Goal: Information Seeking & Learning: Learn about a topic

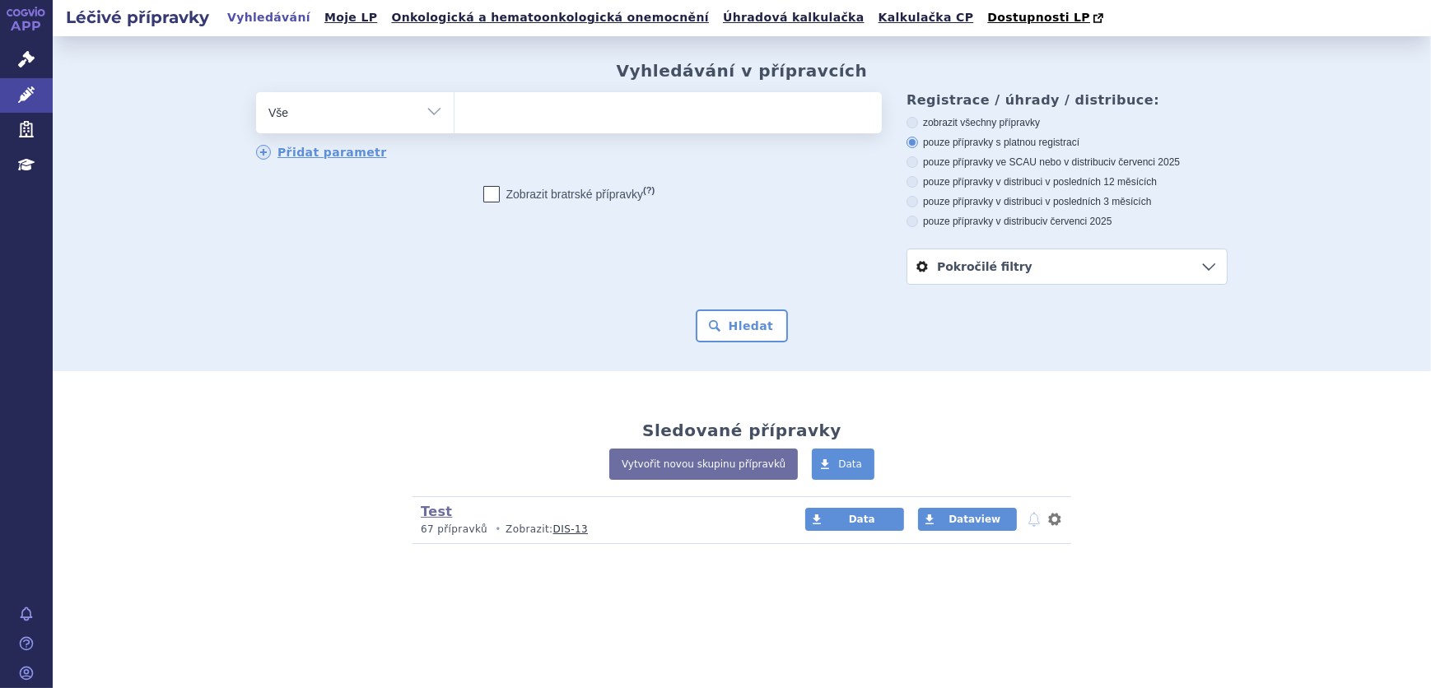
click at [572, 116] on ul at bounding box center [668, 109] width 427 height 35
click at [455, 116] on select at bounding box center [454, 111] width 1 height 41
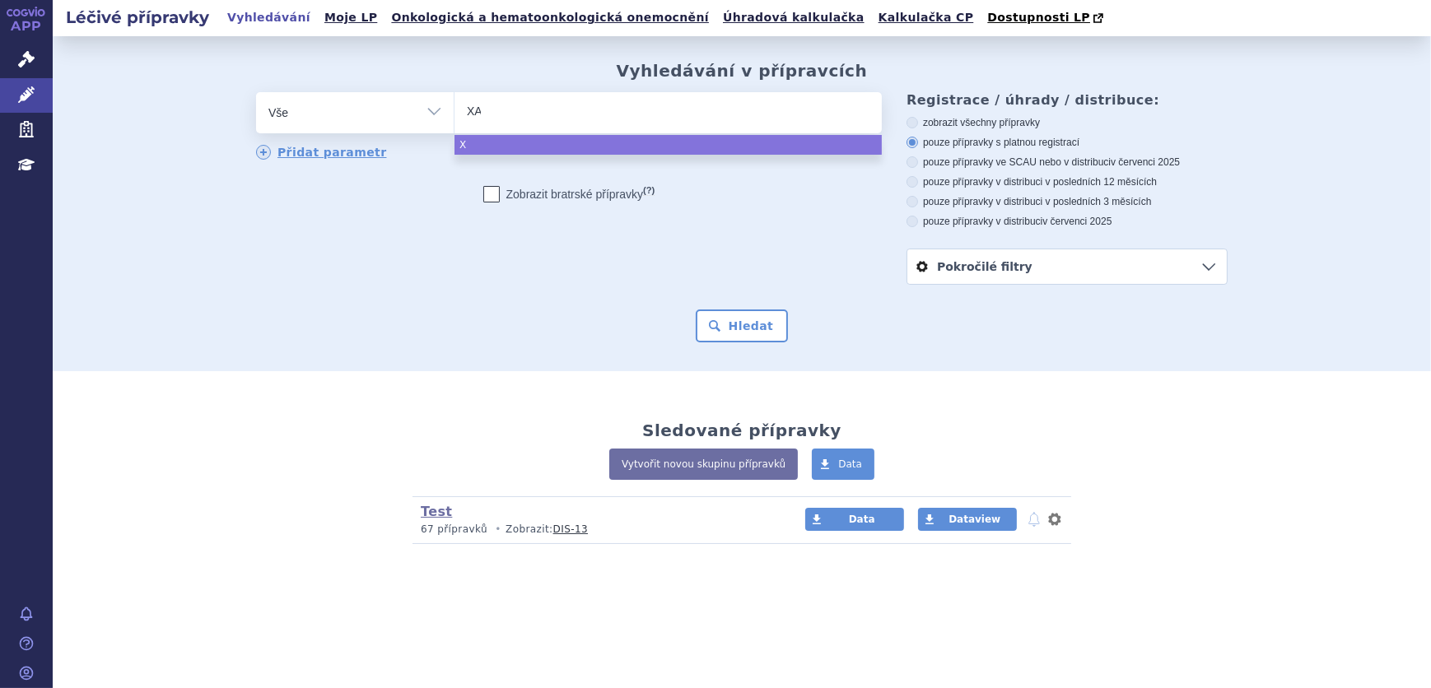
type input "XAN"
type input "XANI"
type input "XANIRV"
type input "XANIRVA"
select select "XANIRVA"
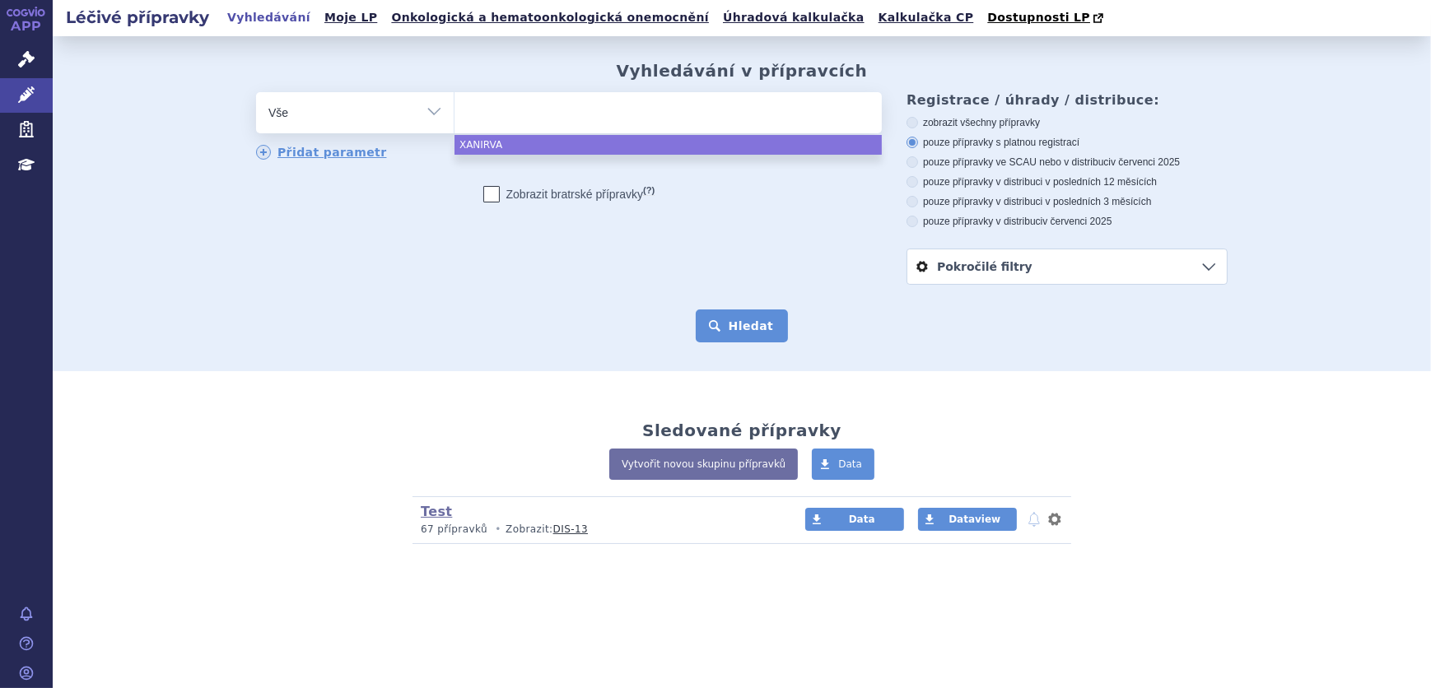
click at [742, 321] on button "Hledat" at bounding box center [742, 326] width 93 height 33
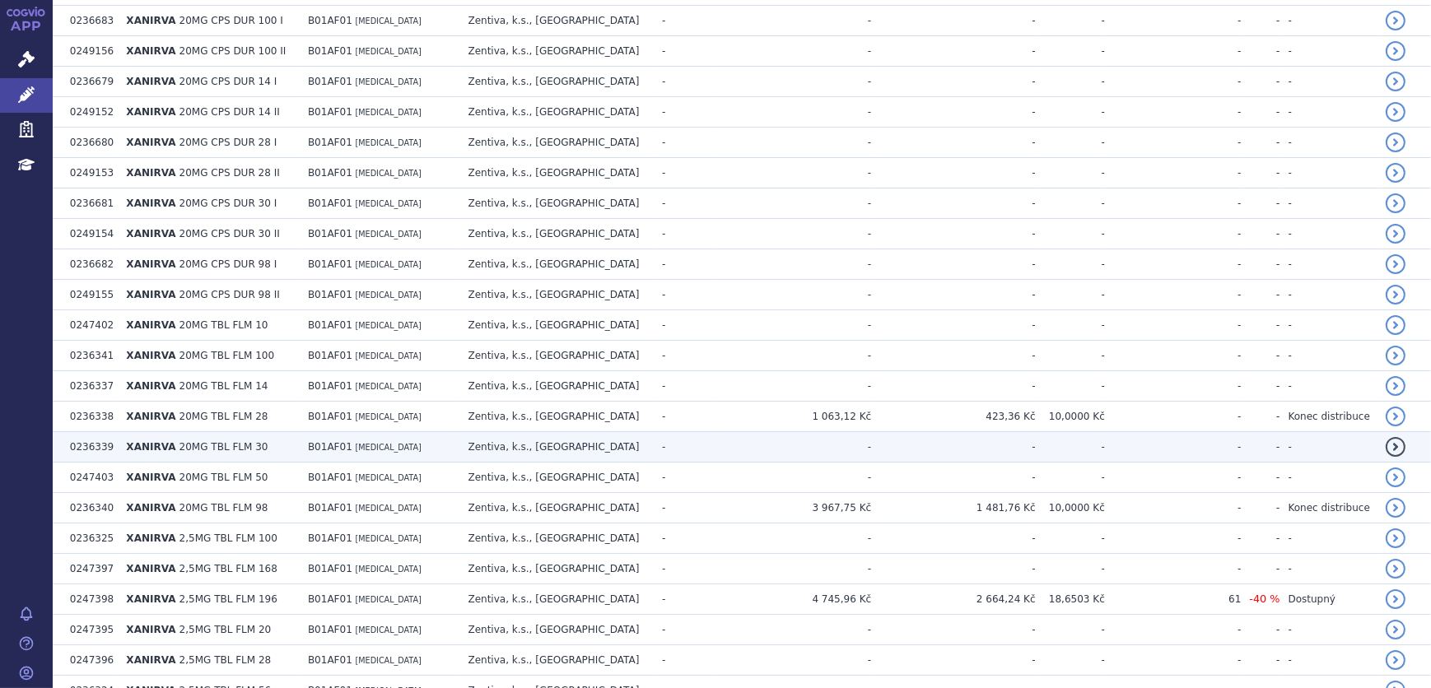
scroll to position [1659, 0]
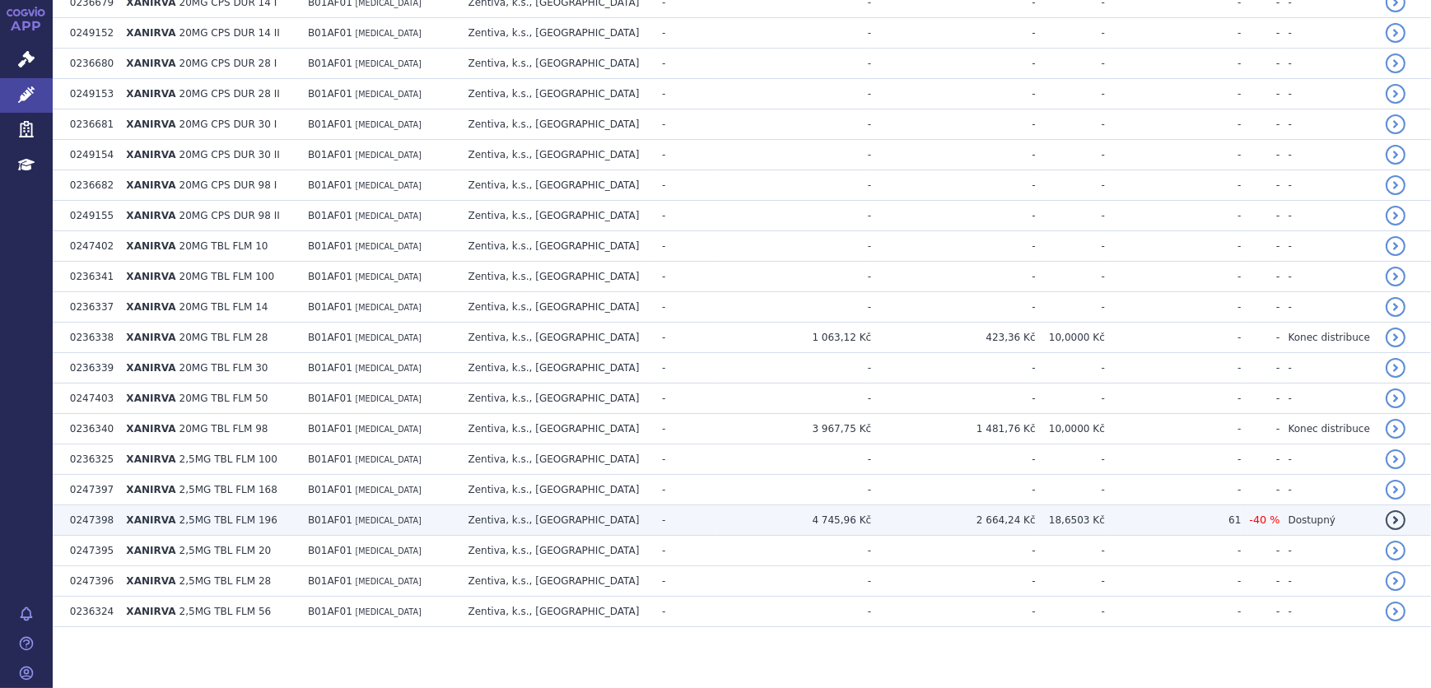
click at [814, 515] on td "4 745,96 Kč" at bounding box center [794, 521] width 154 height 30
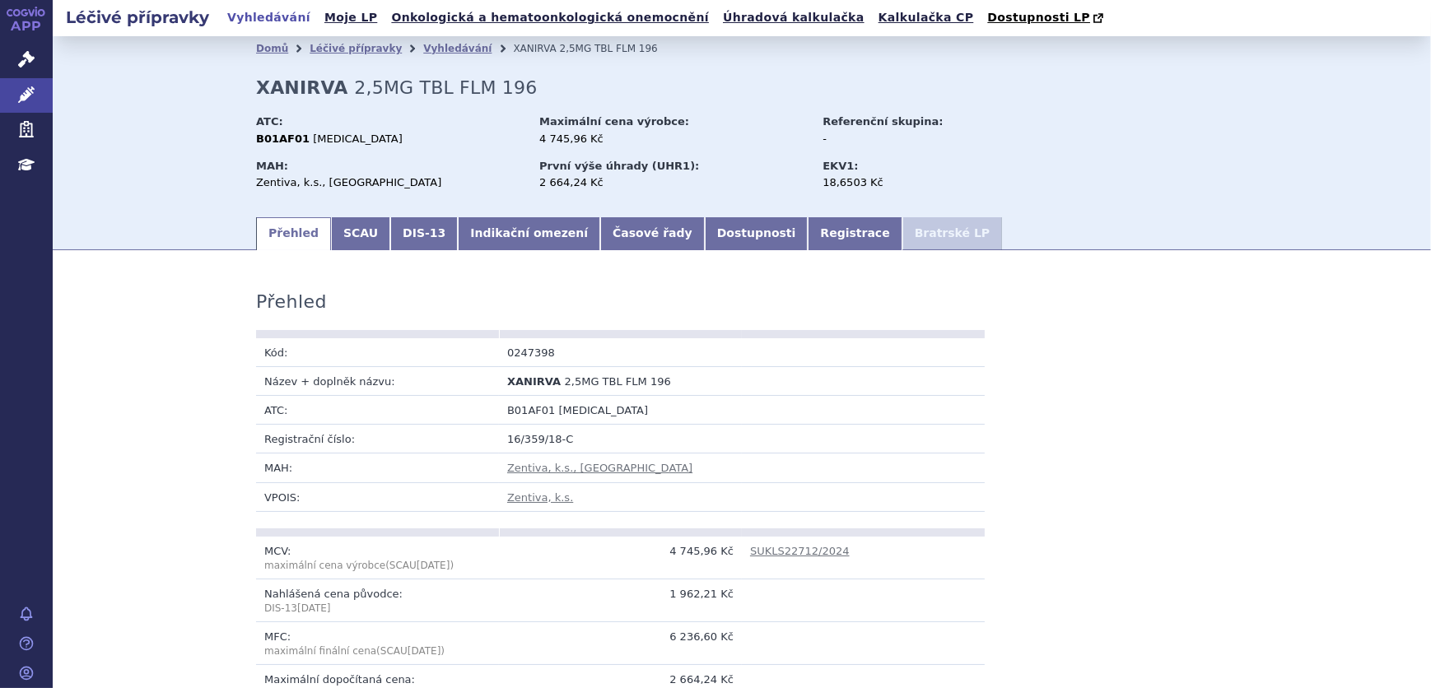
click at [498, 215] on div "Domů Léčivé přípravky Vyhledávání XANIRVA 2,5MG TBL FLM 196 XANIRVA 2,5MG TBL F…" at bounding box center [741, 138] width 1037 height 154
click at [494, 226] on link "Indikační omezení" at bounding box center [529, 233] width 142 height 33
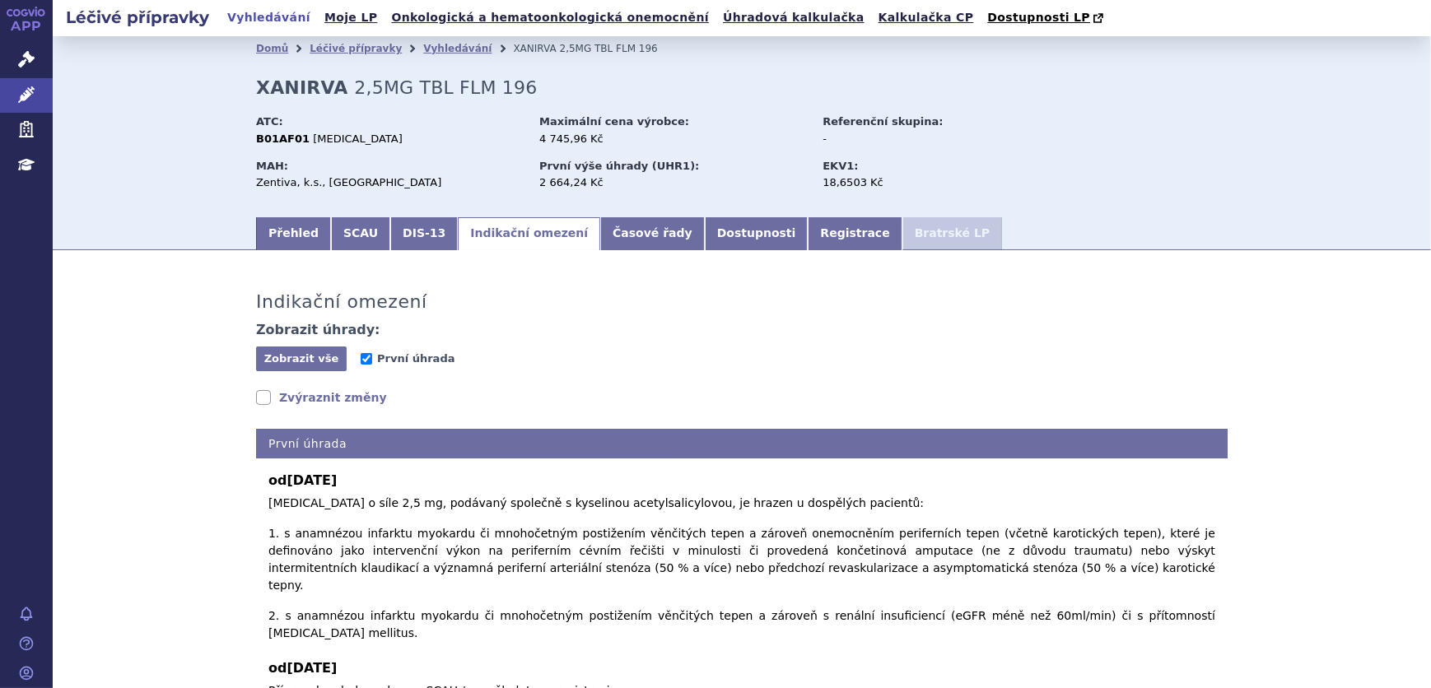
scroll to position [84, 0]
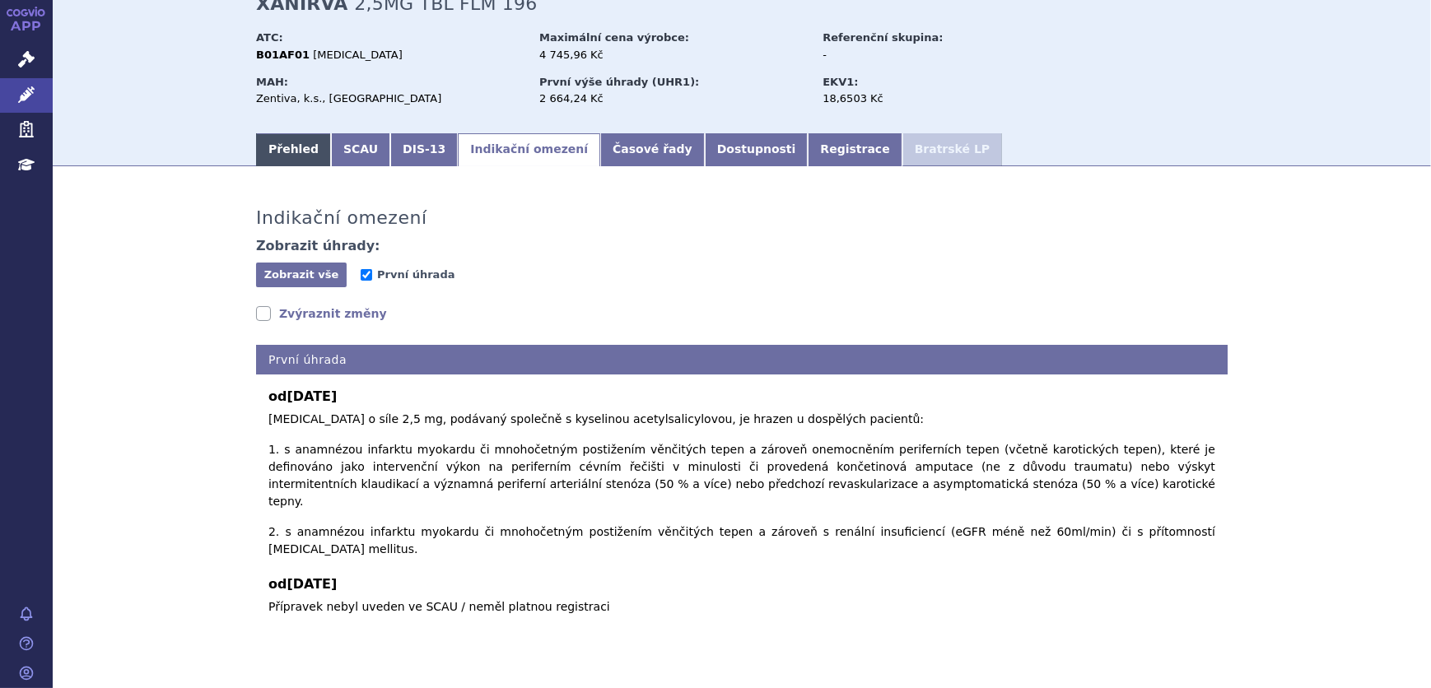
click at [295, 143] on link "Přehled" at bounding box center [293, 149] width 75 height 33
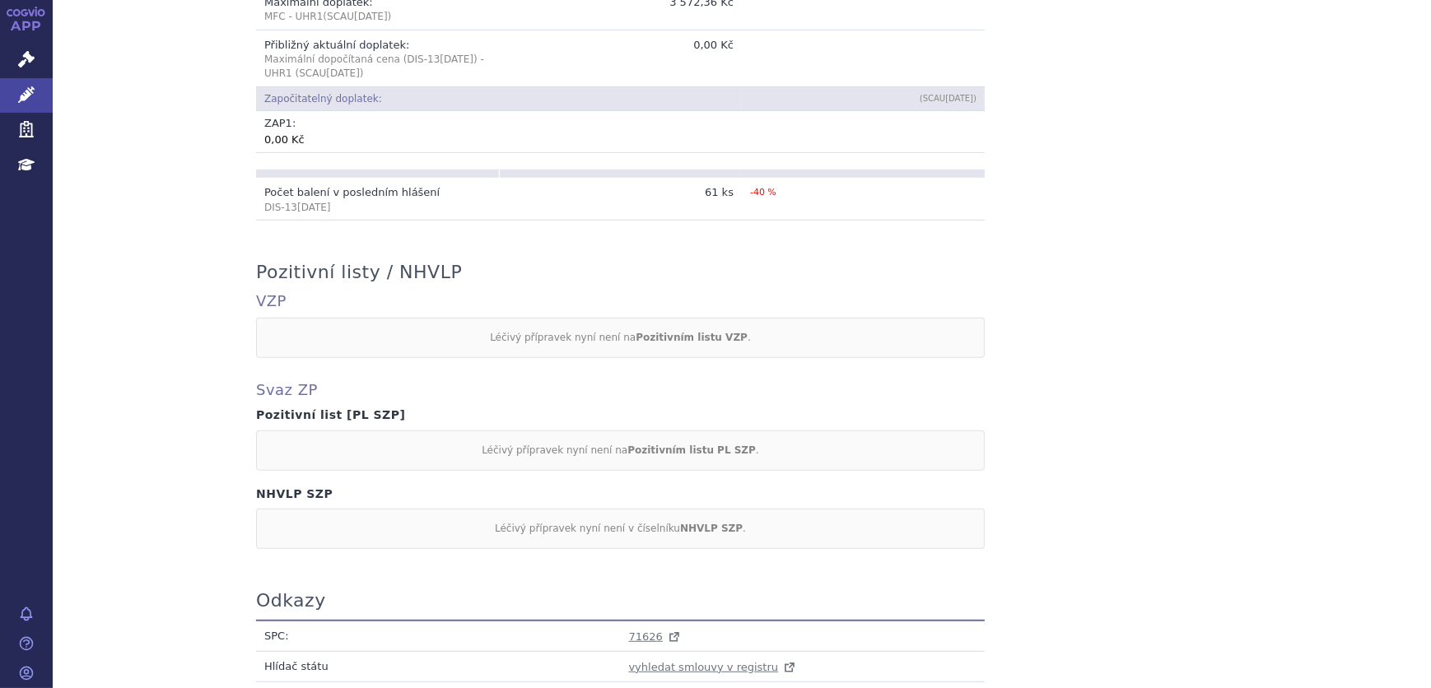
scroll to position [1207, 0]
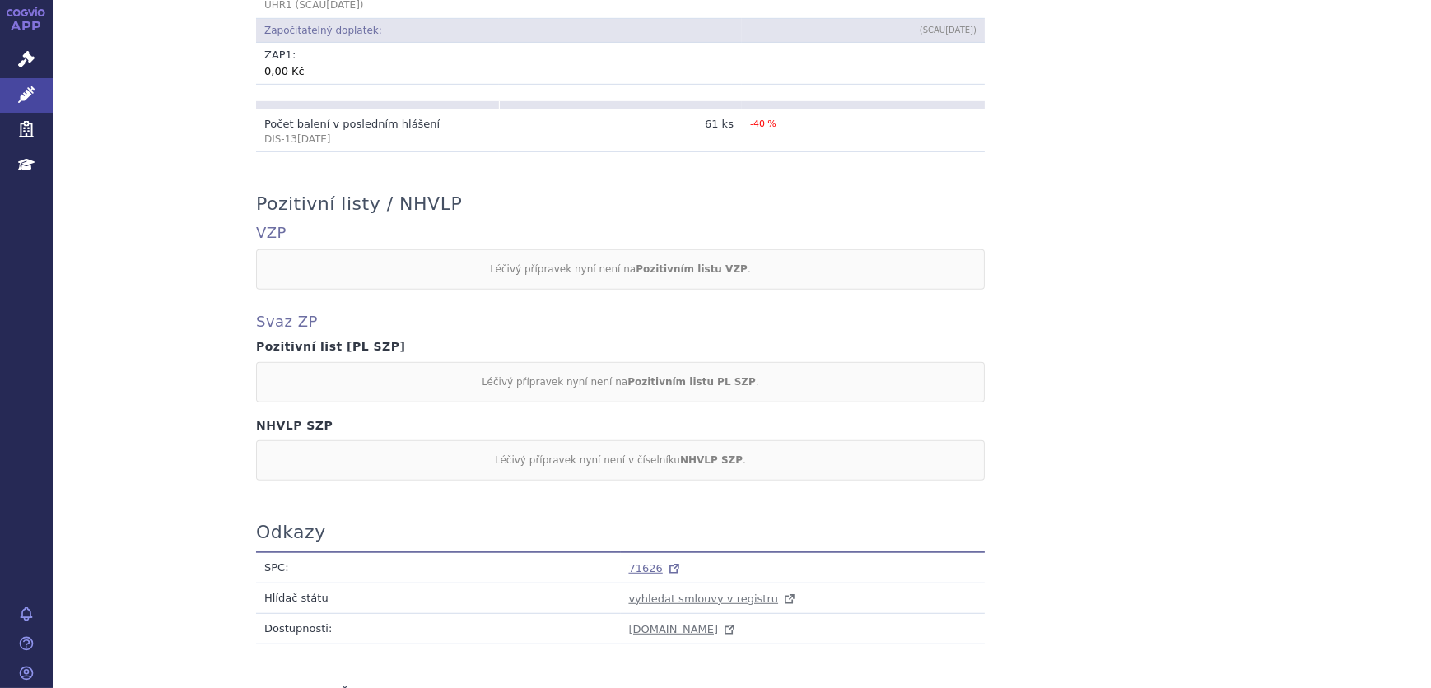
click at [641, 562] on span "71626" at bounding box center [646, 568] width 34 height 12
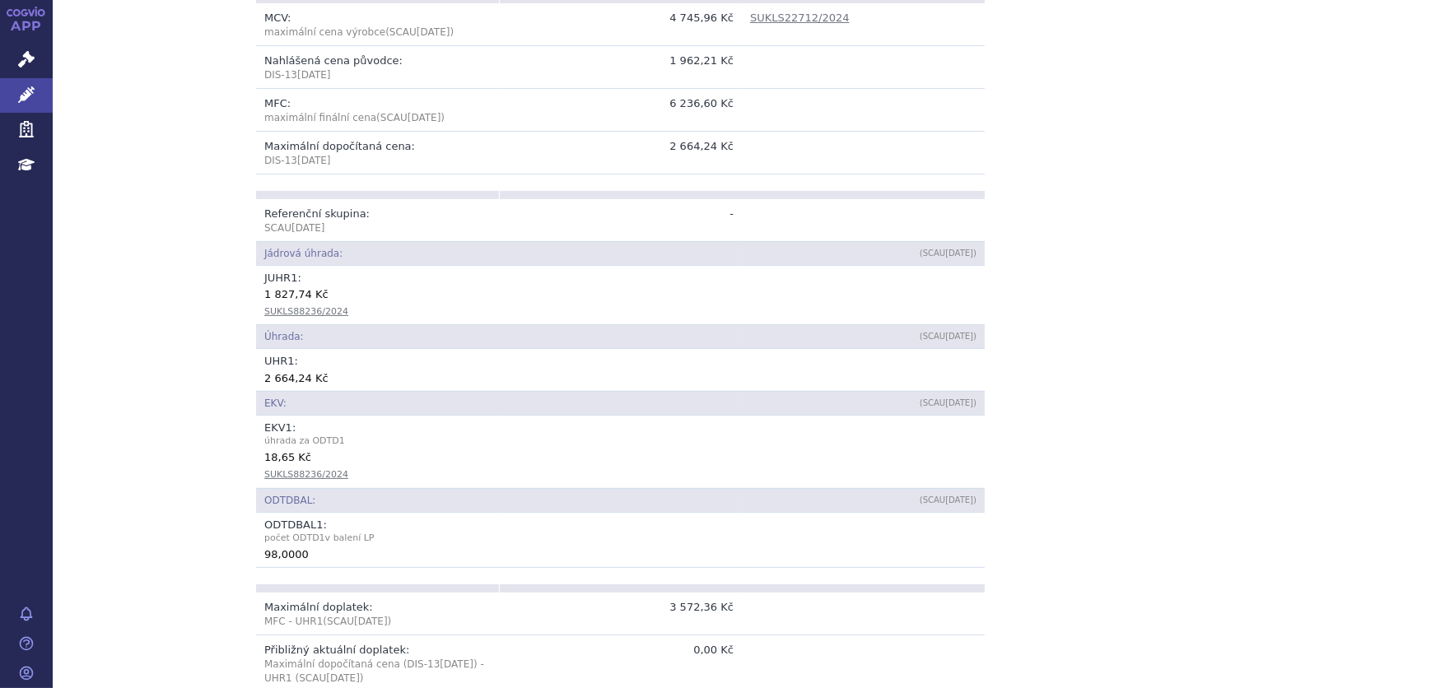
scroll to position [159, 0]
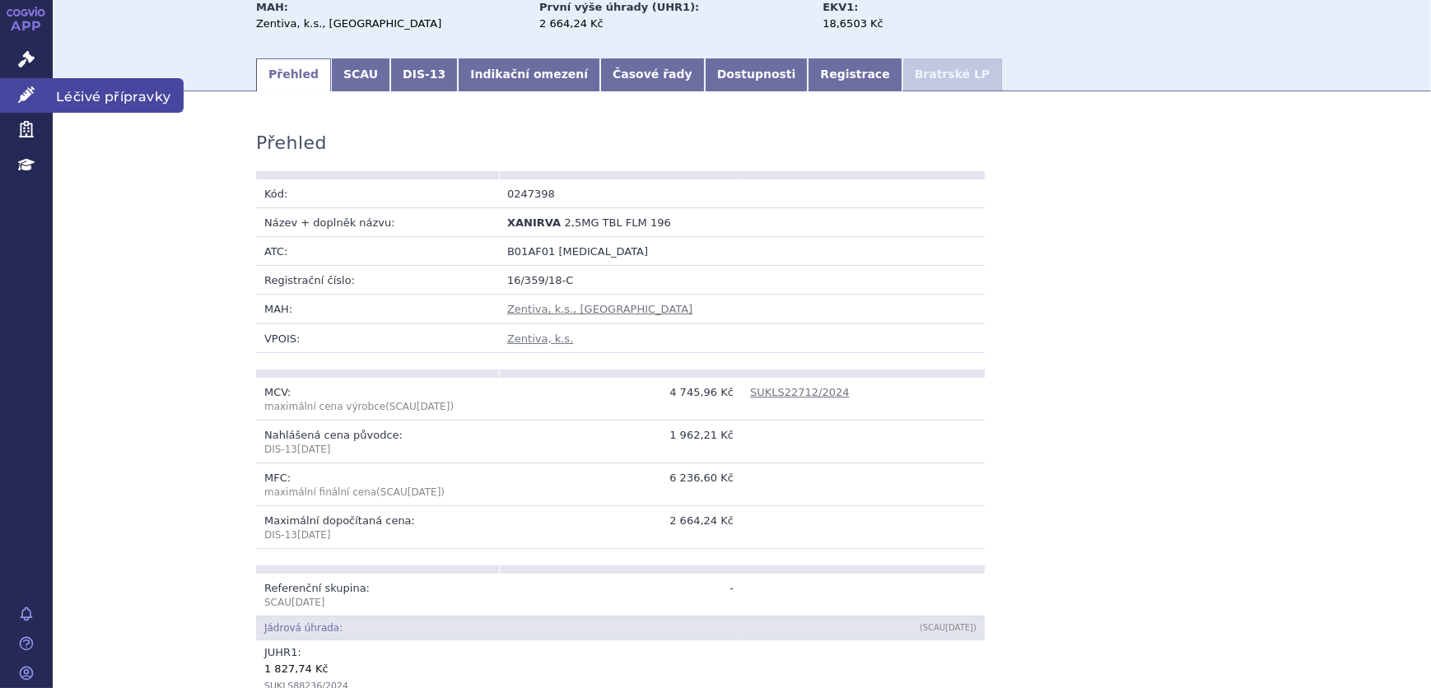
click at [11, 97] on link "Léčivé přípravky" at bounding box center [26, 95] width 53 height 35
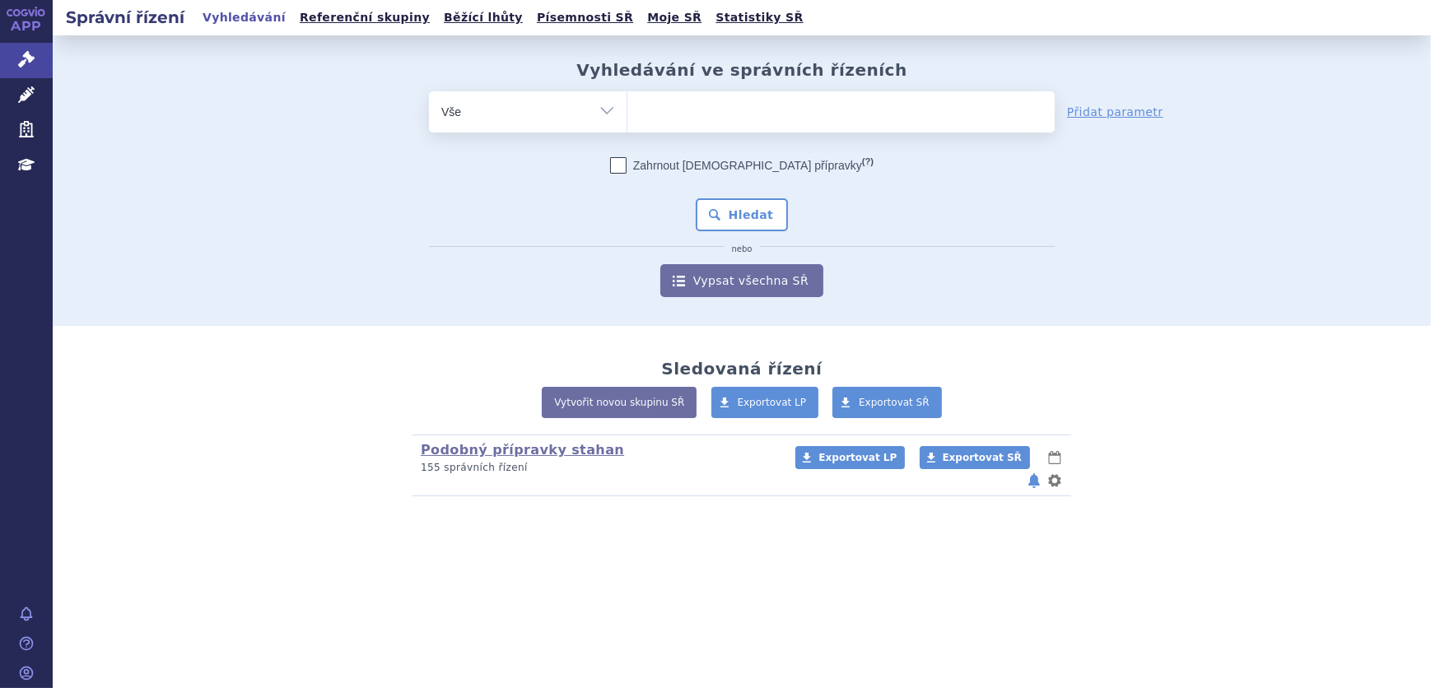
click at [733, 102] on ul at bounding box center [840, 108] width 427 height 35
click at [627, 102] on select at bounding box center [627, 111] width 1 height 41
type input "xa"
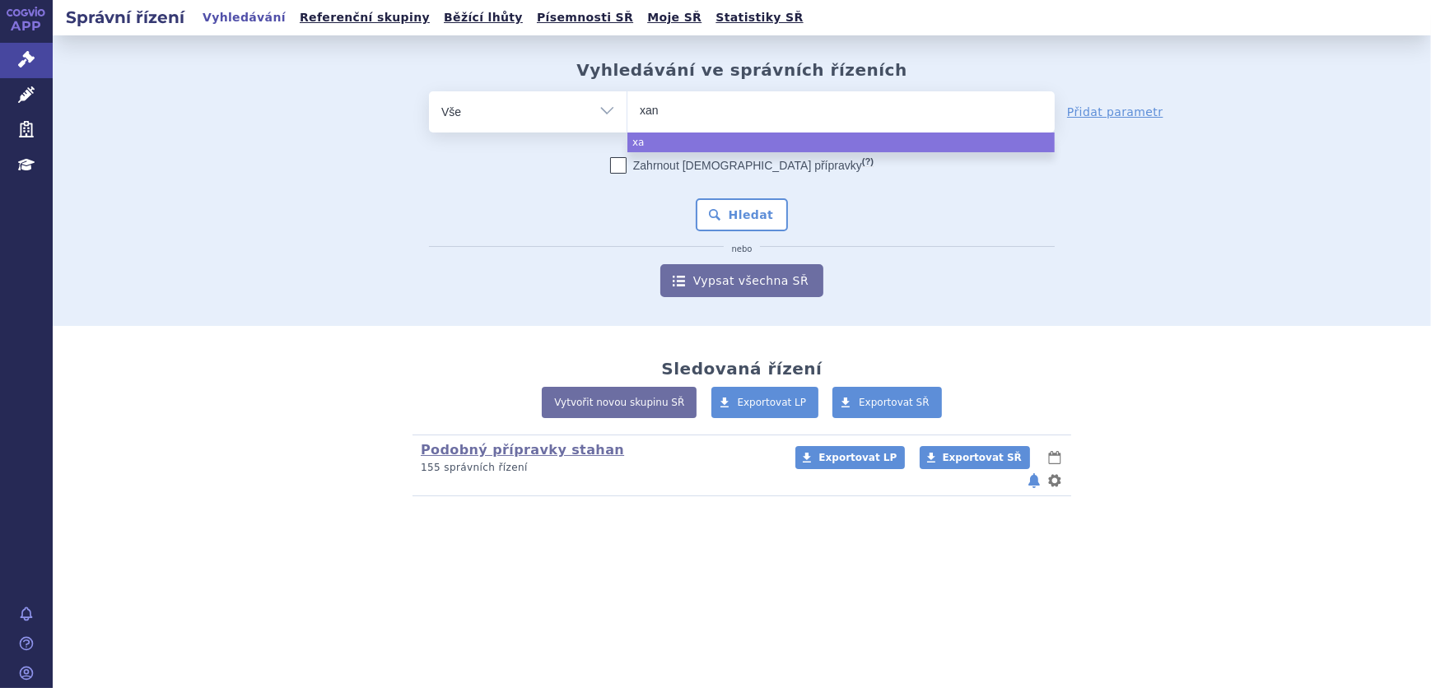
type input "xani"
type input "xanirv"
type input "xanirva"
select select "xanirva"
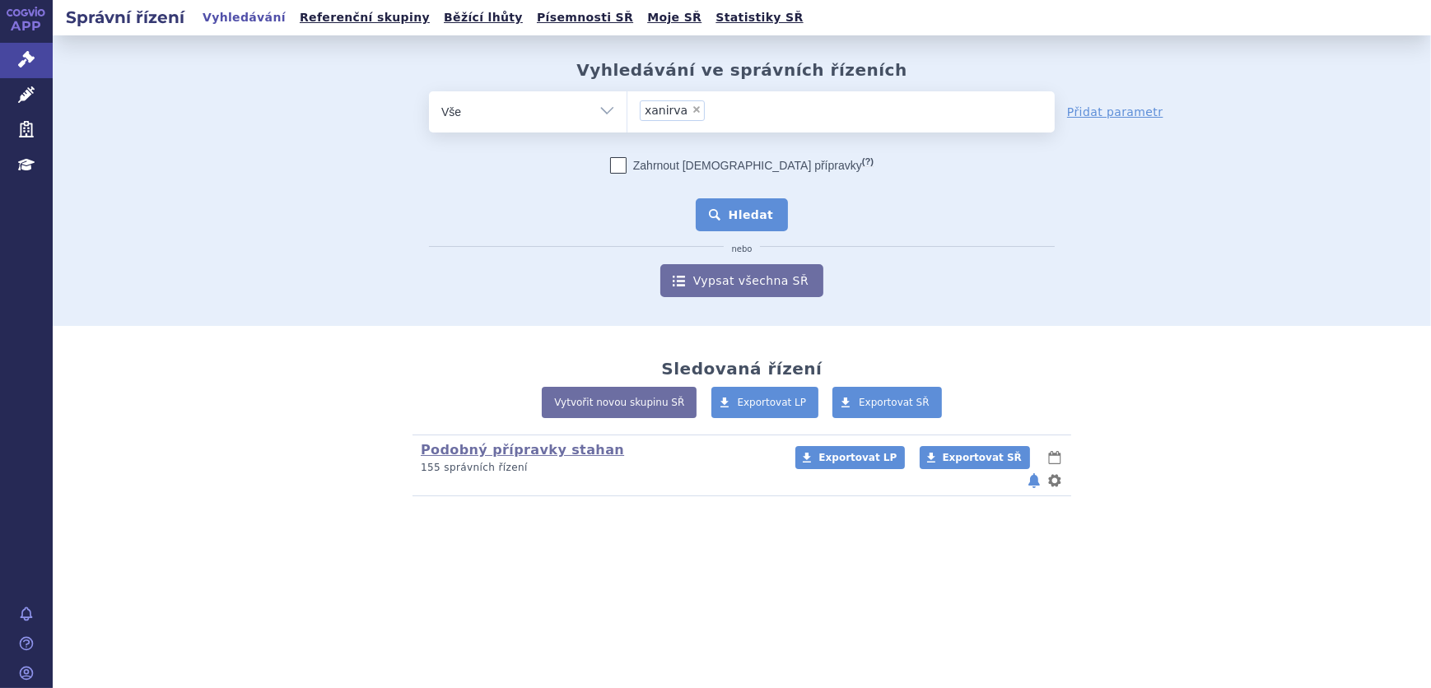
click at [737, 212] on button "Hledat" at bounding box center [742, 214] width 93 height 33
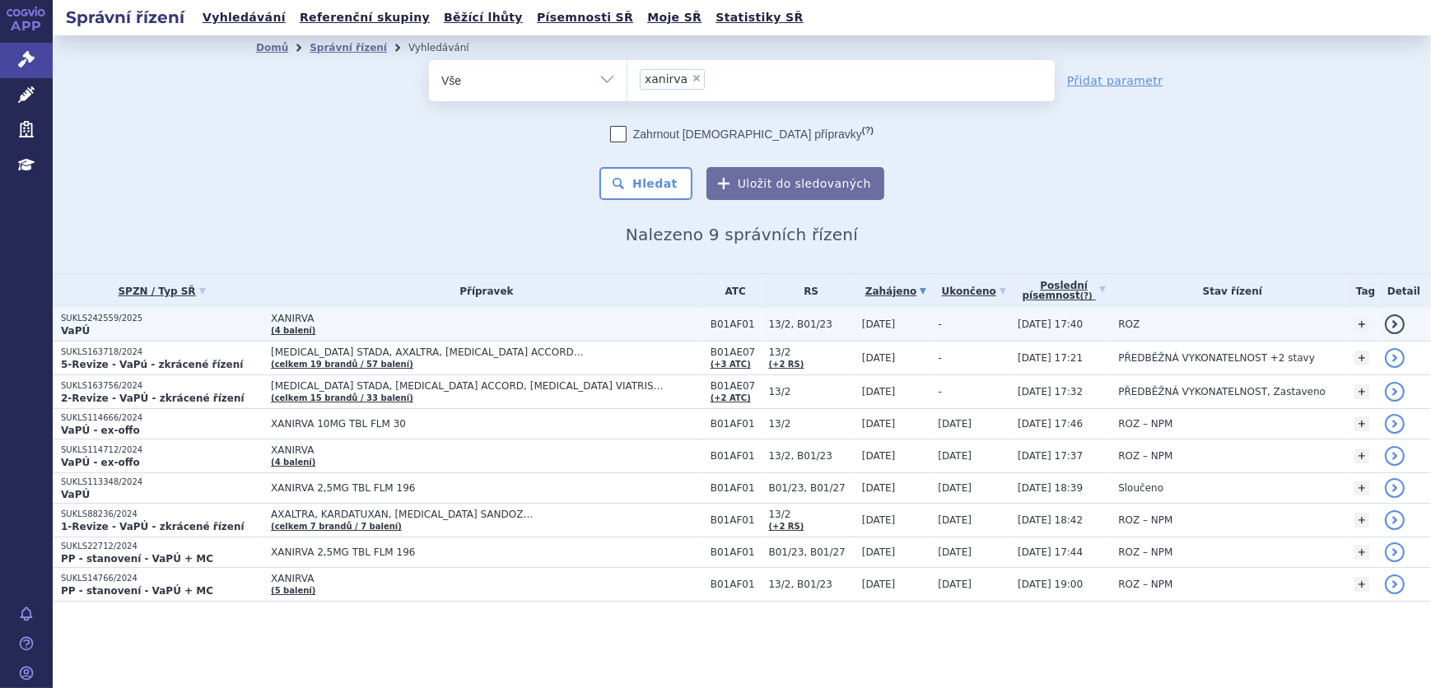
click at [570, 324] on td "XANIRVA (4 balení)" at bounding box center [483, 325] width 440 height 34
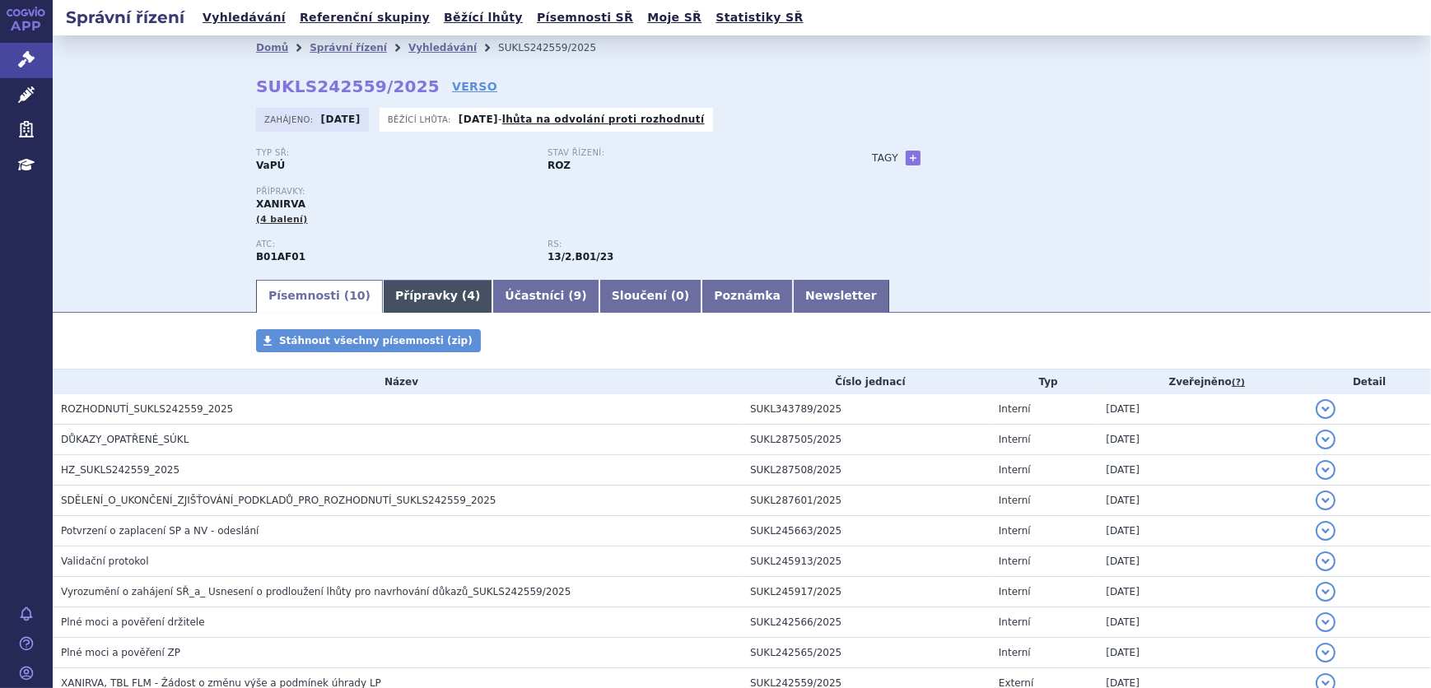
click at [409, 310] on link "Přípravky ( 4 )" at bounding box center [438, 296] width 110 height 33
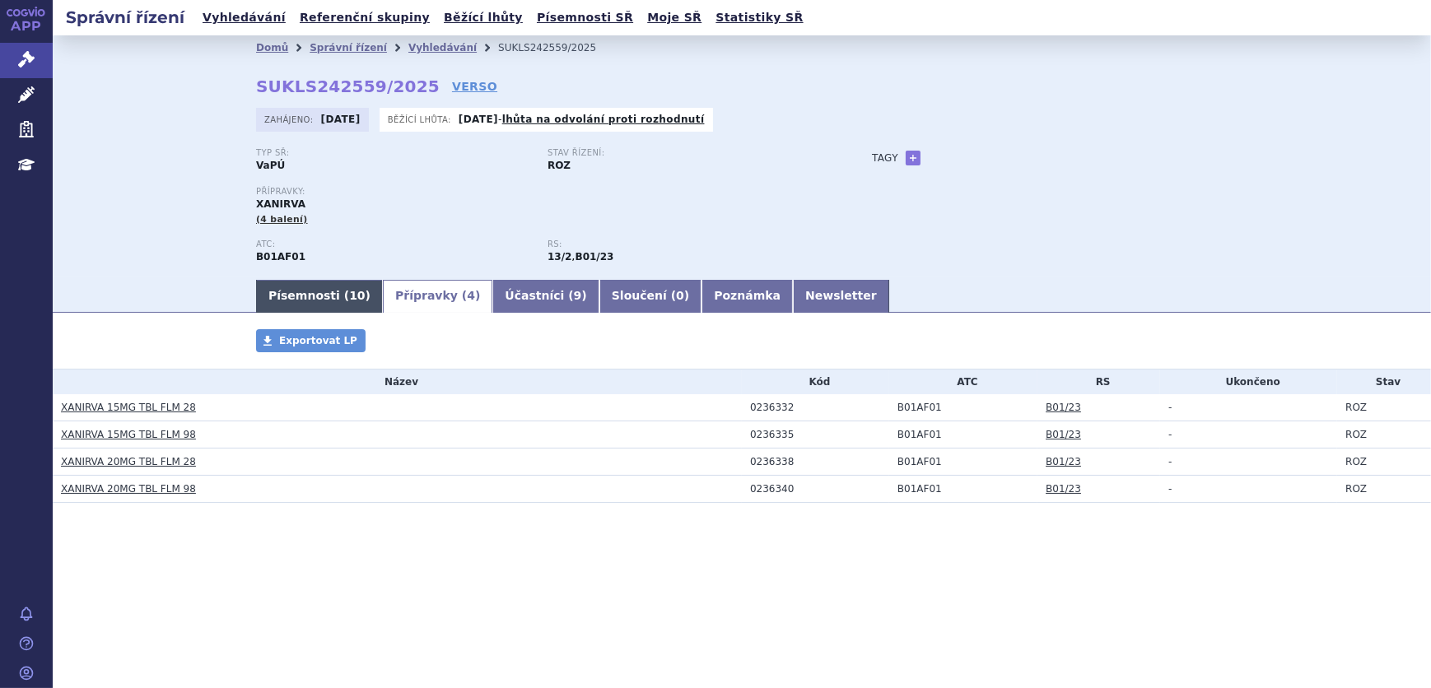
click at [297, 294] on link "Písemnosti ( 10 )" at bounding box center [319, 296] width 127 height 33
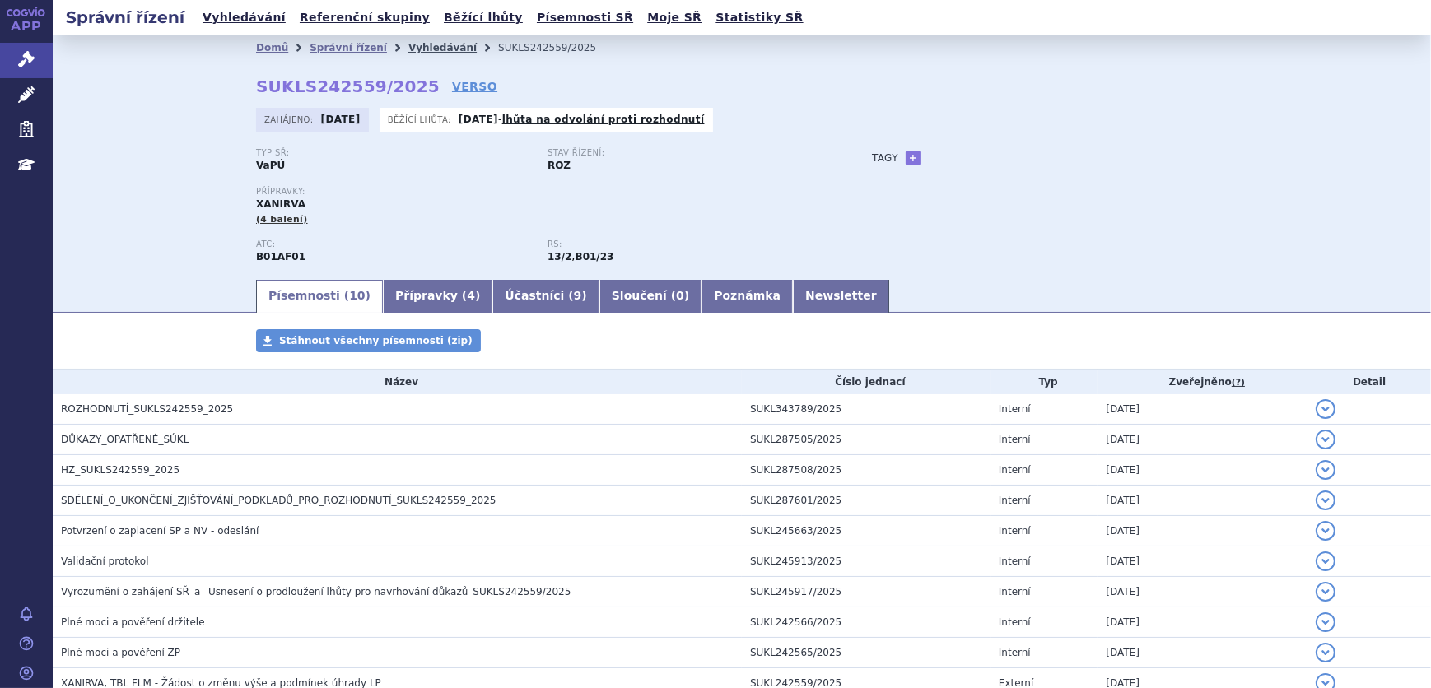
click at [422, 49] on link "Vyhledávání" at bounding box center [442, 48] width 68 height 12
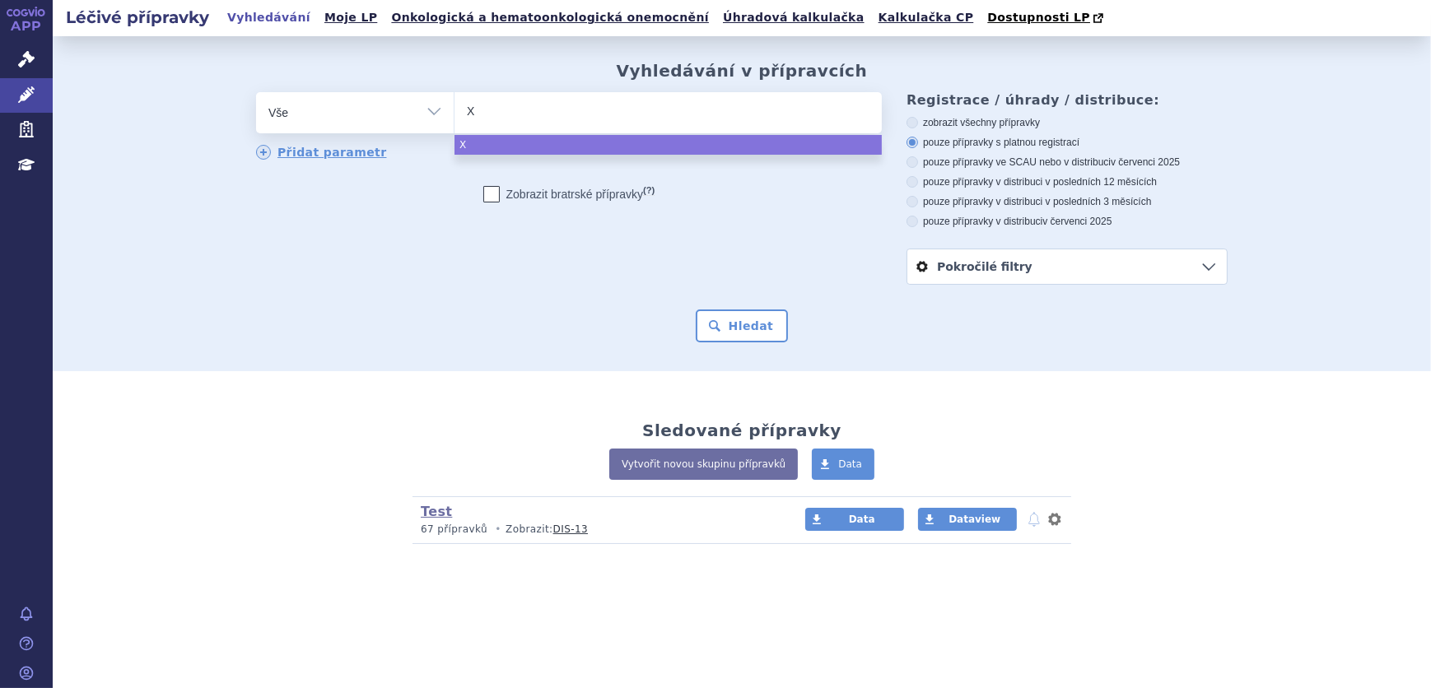
type input "XE"
type input "XER"
type input "XERD"
type input "XERDO"
type input "XERDOXO"
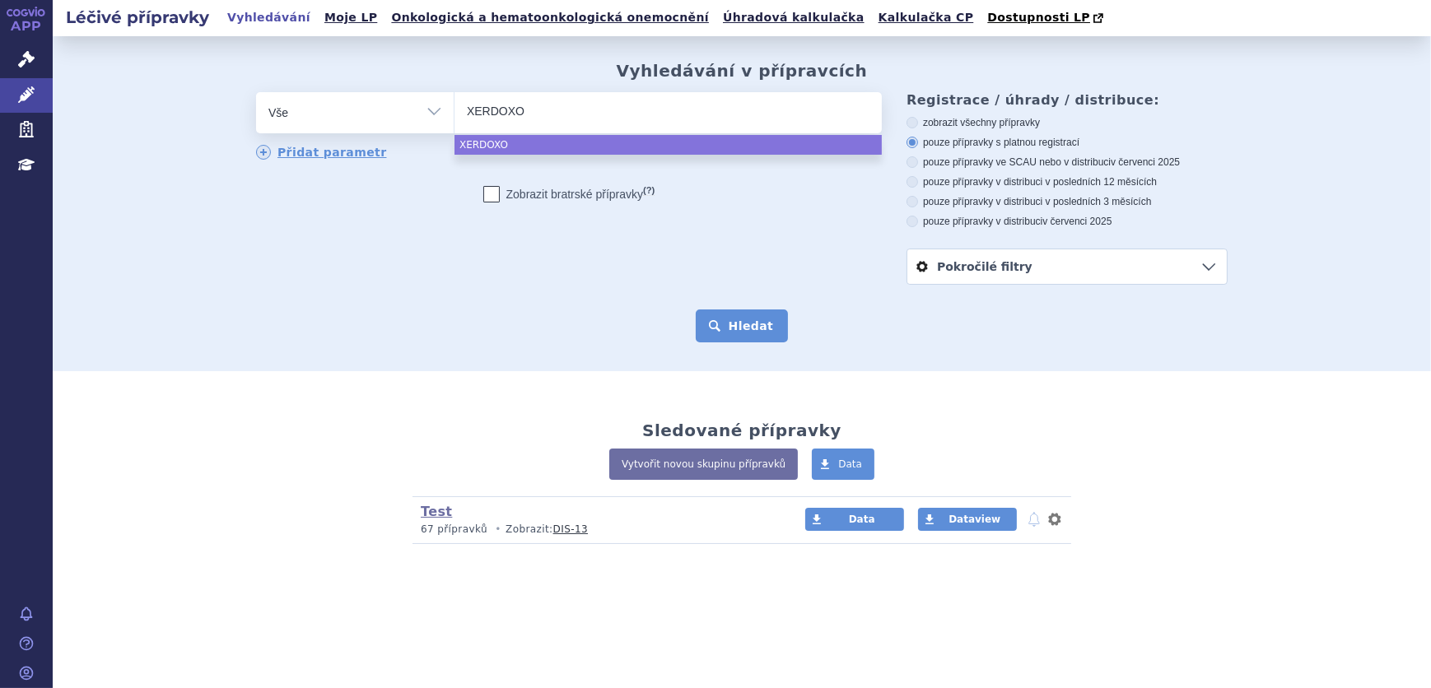
select select "XERDOXO"
click at [751, 329] on button "Hledat" at bounding box center [742, 326] width 93 height 33
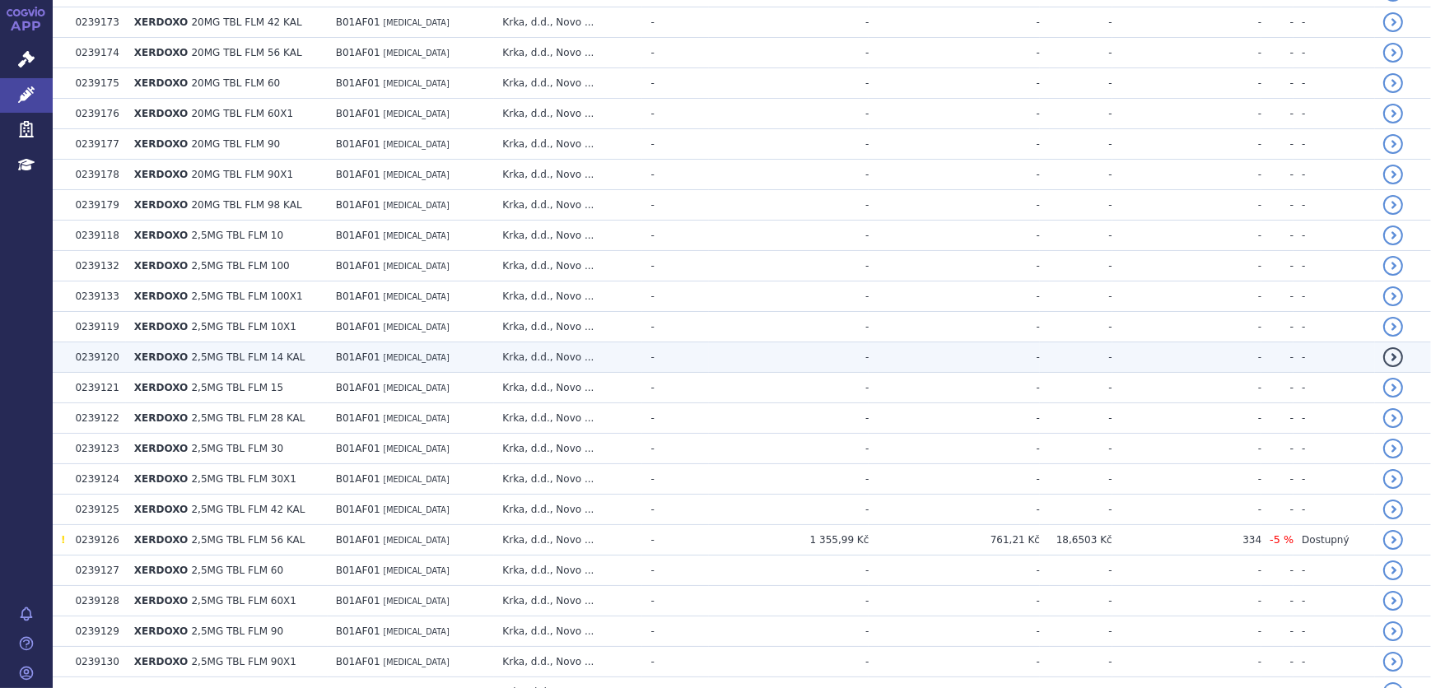
scroll to position [1811, 0]
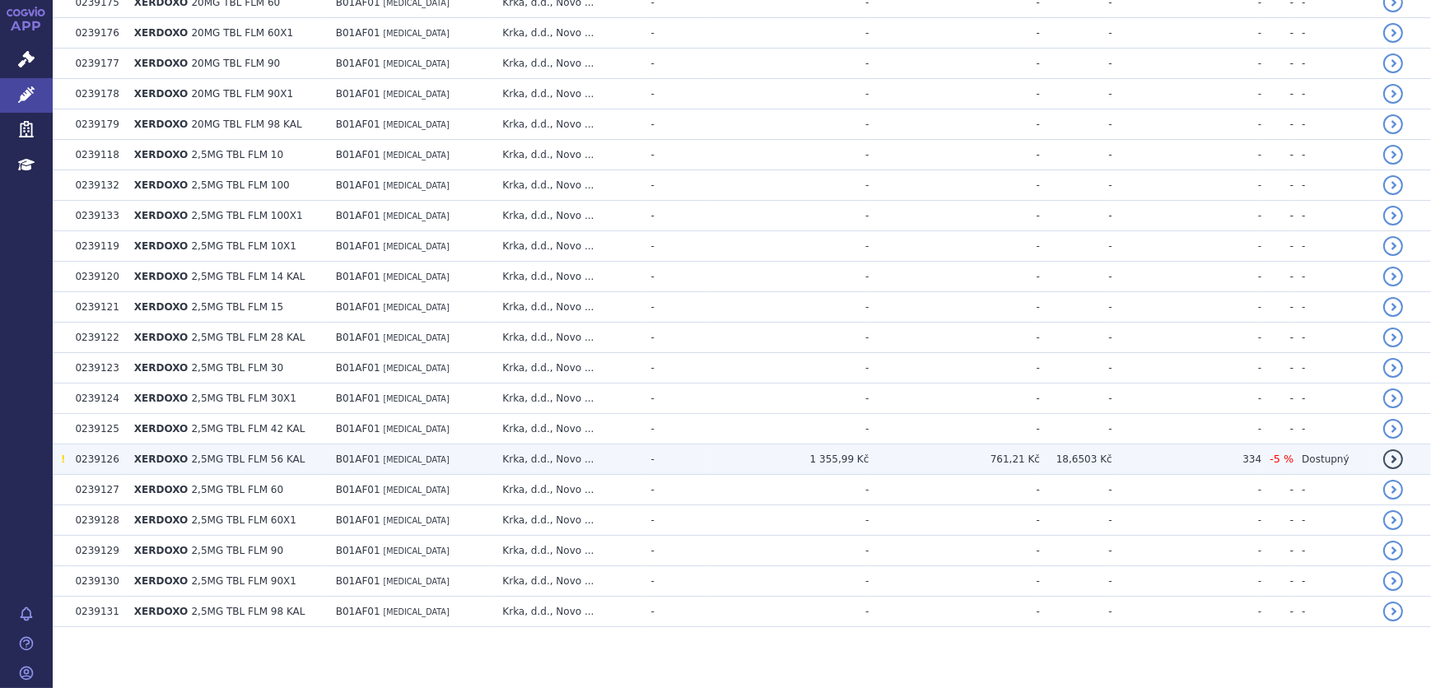
click at [451, 446] on td "B01AF01 [MEDICAL_DATA]" at bounding box center [411, 460] width 167 height 30
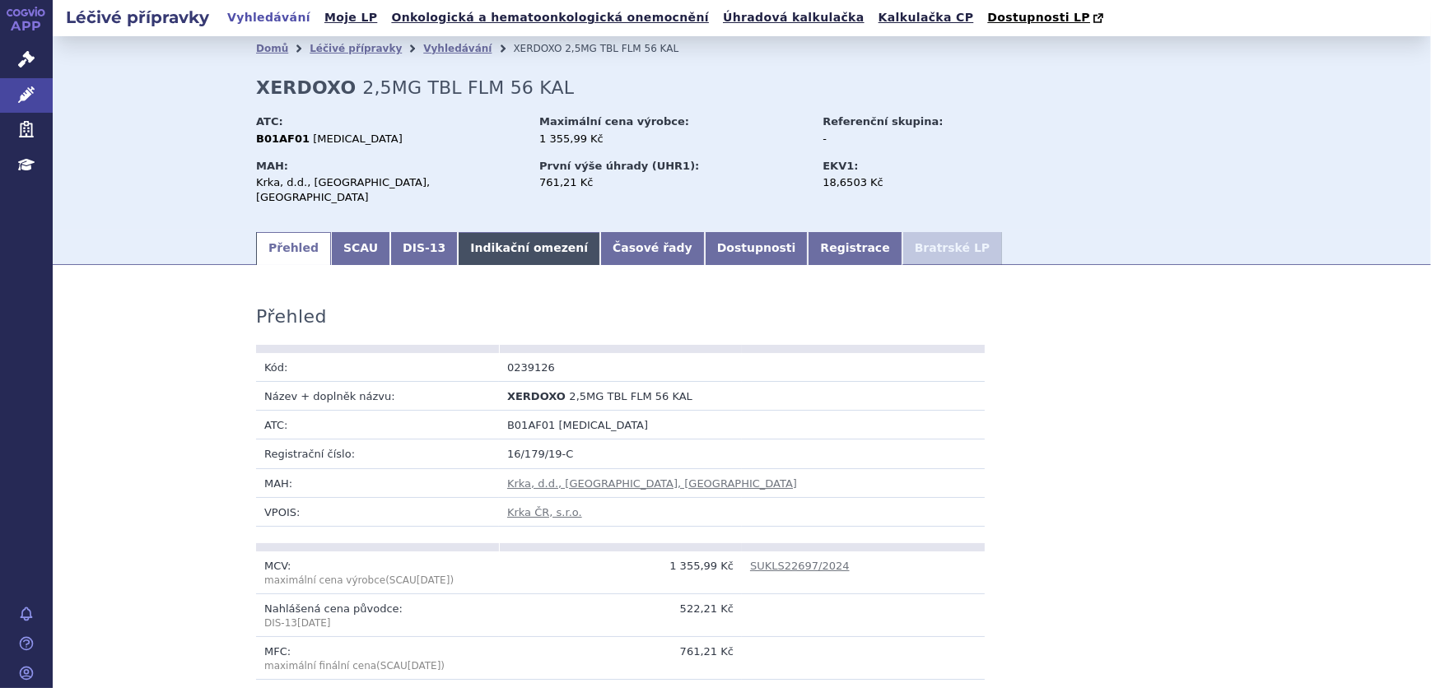
click at [479, 241] on link "Indikační omezení" at bounding box center [529, 248] width 142 height 33
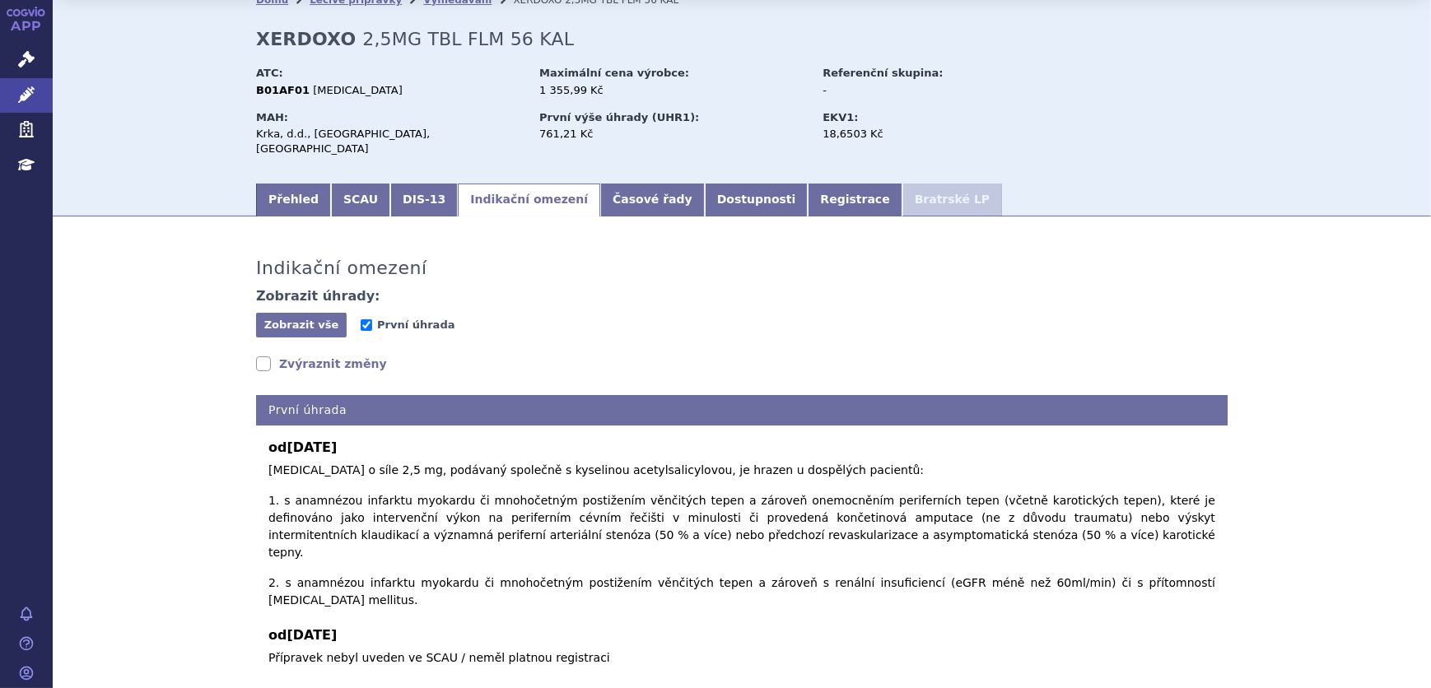
scroll to position [74, 0]
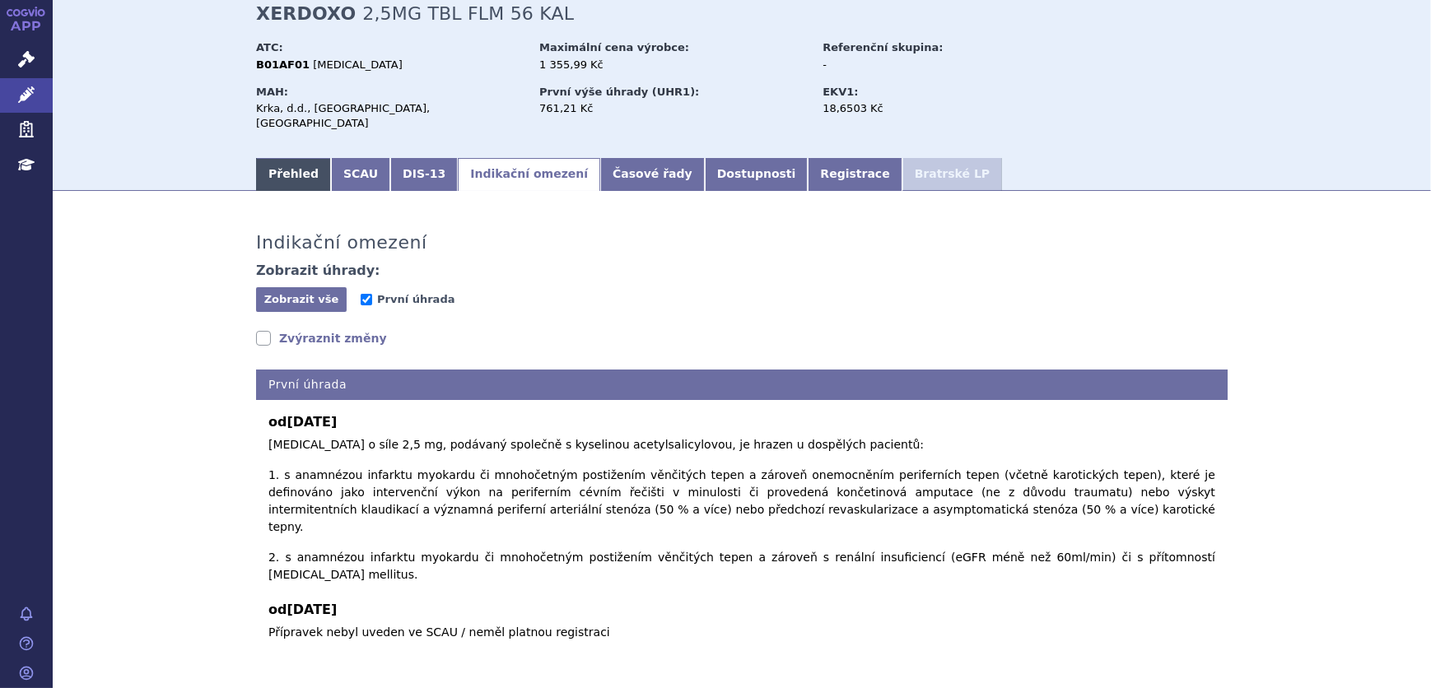
click at [280, 158] on link "Přehled" at bounding box center [293, 174] width 75 height 33
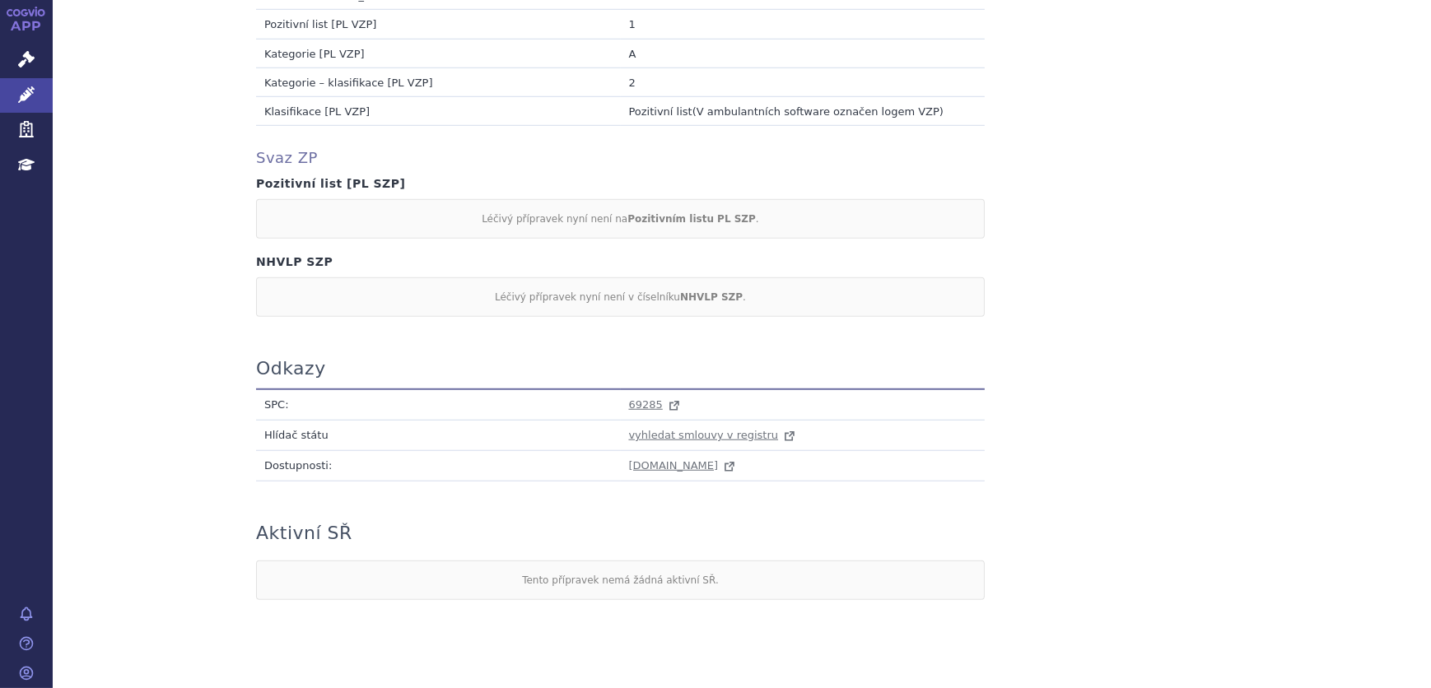
scroll to position [1560, 0]
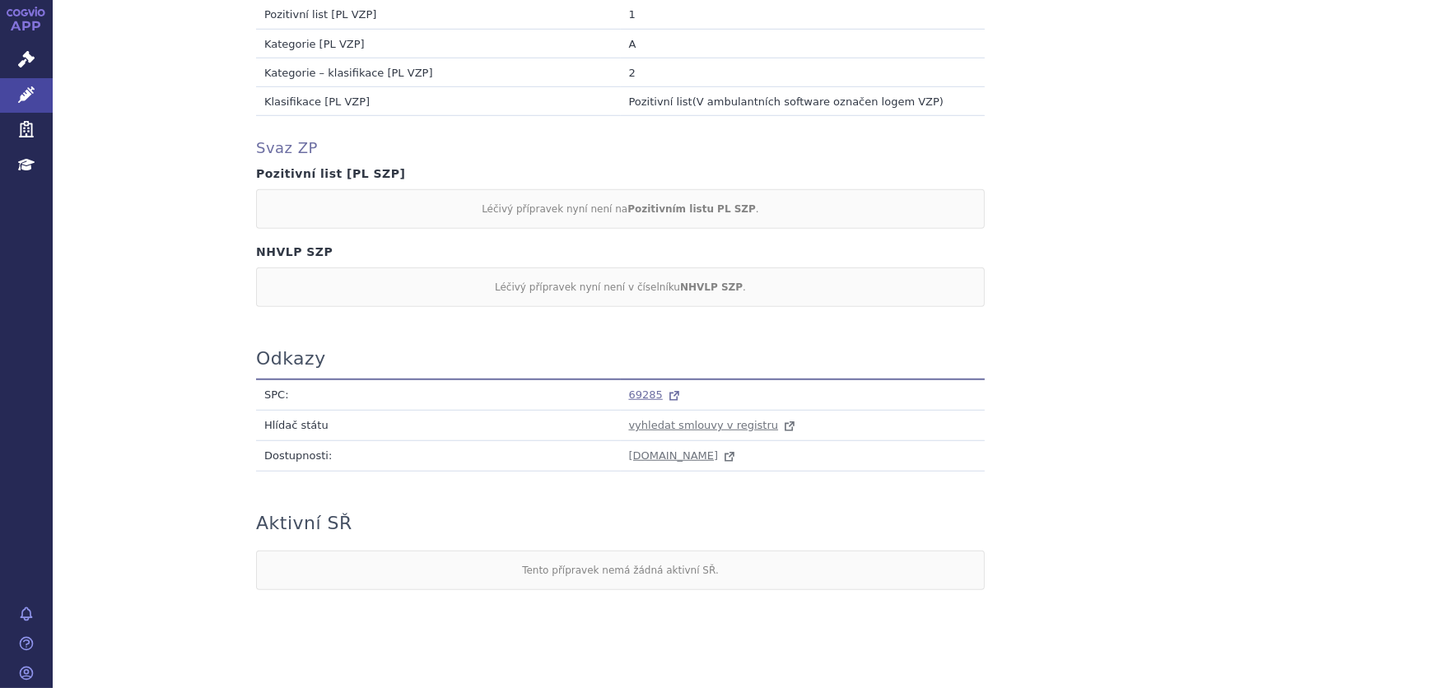
click at [640, 389] on span "69285" at bounding box center [646, 395] width 34 height 12
